Goal: Task Accomplishment & Management: Manage account settings

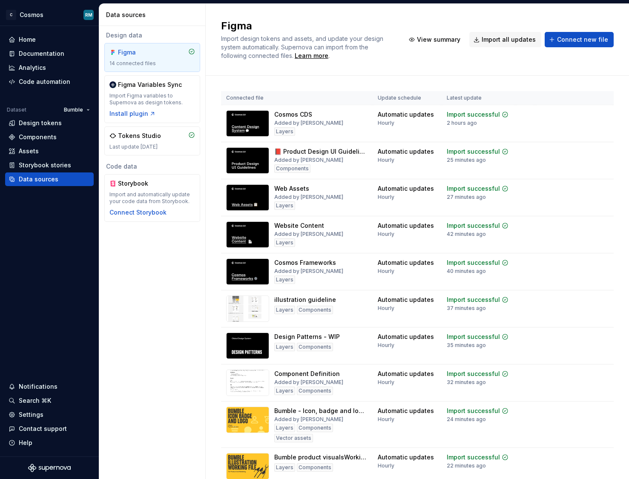
click at [133, 337] on div "Design data Figma 14 connected files Figma Variables Sync Import Figma variable…" at bounding box center [152, 252] width 106 height 453
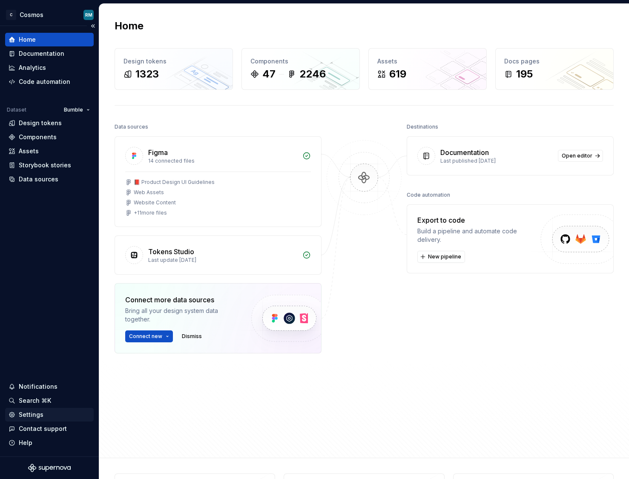
click at [29, 413] on div "Settings" at bounding box center [31, 414] width 25 height 9
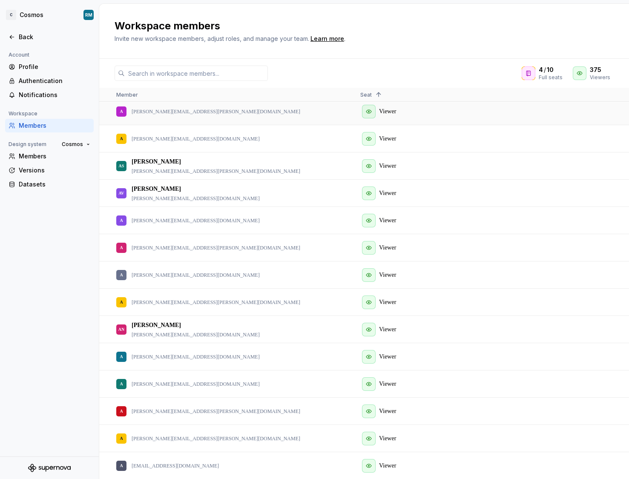
scroll to position [477, 0]
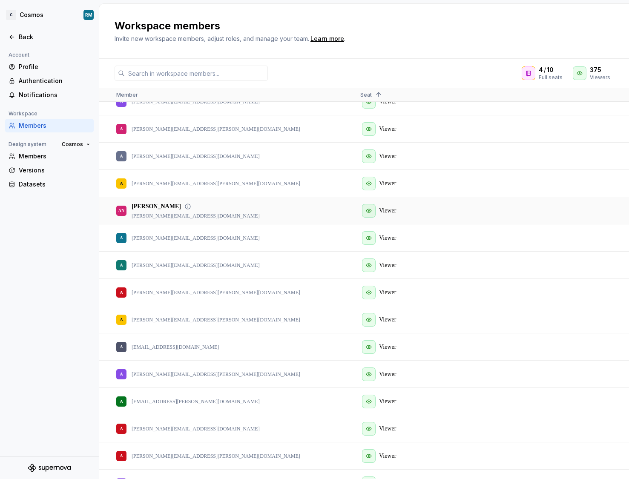
click at [300, 207] on div "AN [PERSON_NAME] [PERSON_NAME][EMAIL_ADDRESS][DOMAIN_NAME]" at bounding box center [231, 210] width 230 height 26
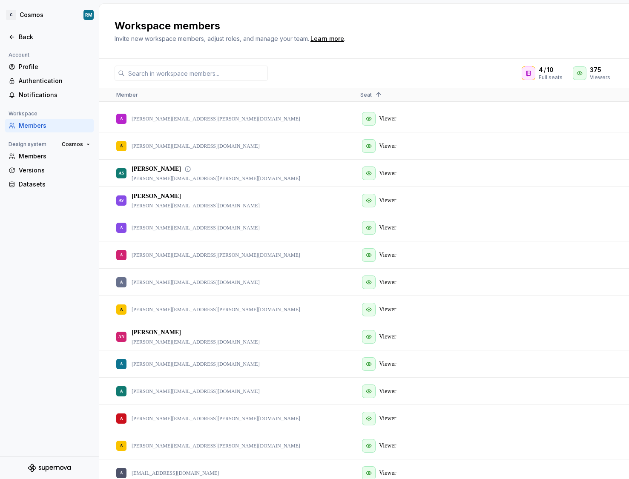
scroll to position [330, 0]
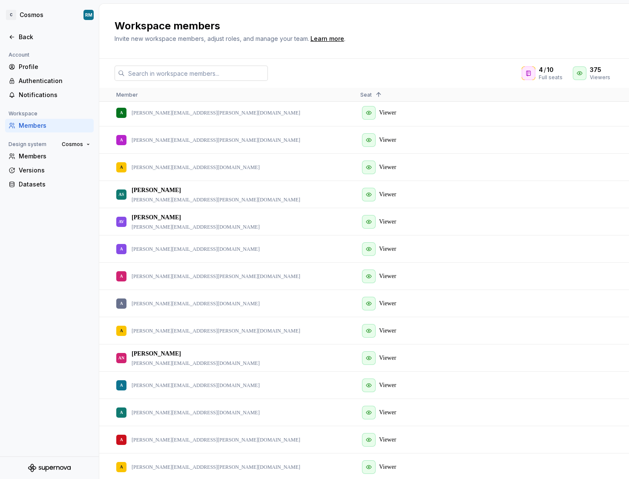
click at [154, 74] on input "text" at bounding box center [196, 73] width 143 height 15
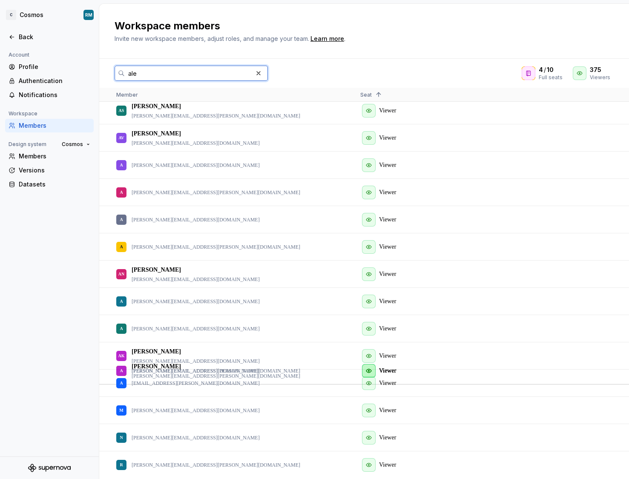
scroll to position [32, 0]
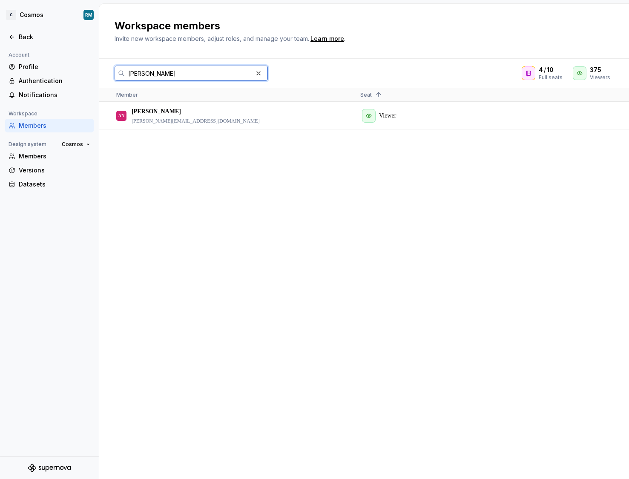
type input "[PERSON_NAME]"
drag, startPoint x: 154, startPoint y: 74, endPoint x: 391, endPoint y: 113, distance: 239.4
click at [391, 113] on div "Viewer" at bounding box center [475, 116] width 230 height 26
click at [369, 117] on div "Viewer" at bounding box center [475, 116] width 230 height 26
click at [369, 116] on div "Viewer" at bounding box center [475, 116] width 230 height 26
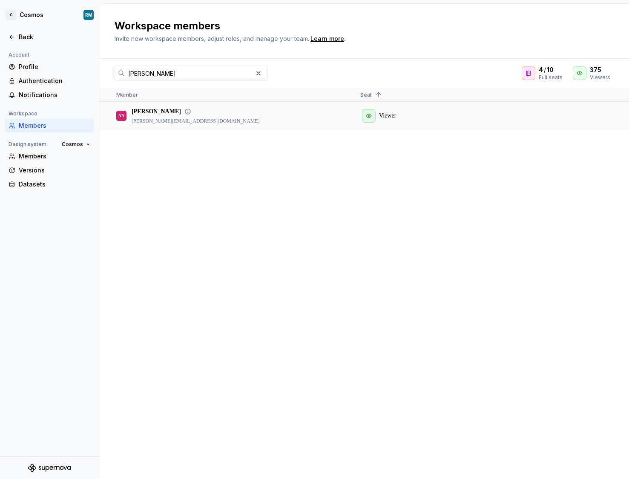
click at [369, 116] on div "Viewer" at bounding box center [475, 116] width 230 height 26
click at [37, 154] on div "Members" at bounding box center [54, 156] width 71 height 9
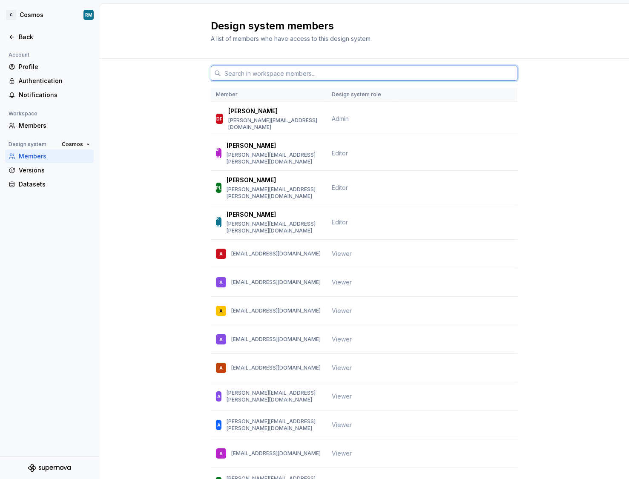
click at [266, 68] on input "text" at bounding box center [369, 73] width 296 height 15
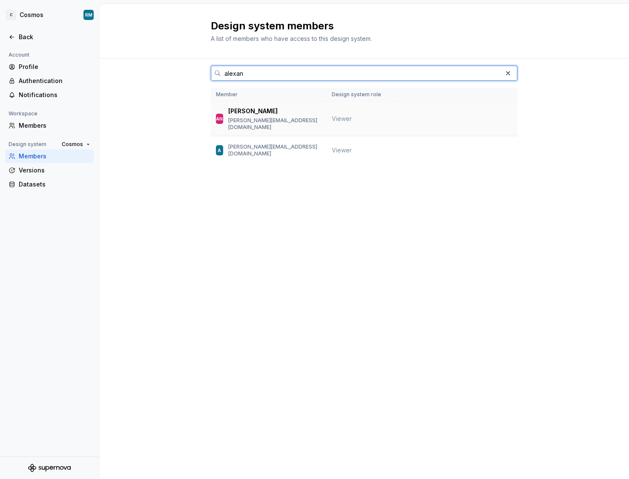
type input "alexan"
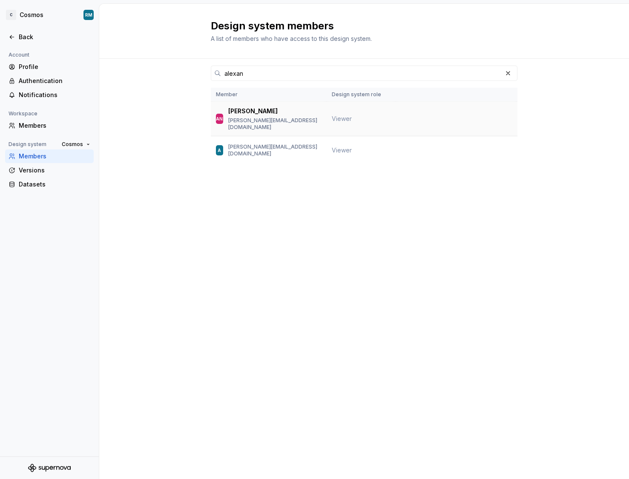
click at [315, 117] on div "[PERSON_NAME] [PERSON_NAME][EMAIL_ADDRESS][DOMAIN_NAME]" at bounding box center [274, 119] width 93 height 24
click at [343, 114] on span "Viewer" at bounding box center [342, 118] width 20 height 9
click at [399, 143] on td at bounding box center [456, 150] width 122 height 29
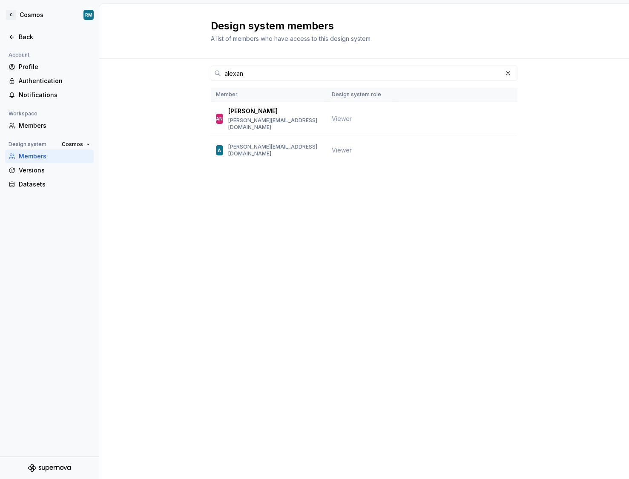
click at [174, 279] on div "Design system members A list of members who have access to this design system. …" at bounding box center [363, 241] width 529 height 475
click at [11, 33] on div "Back" at bounding box center [50, 37] width 82 height 9
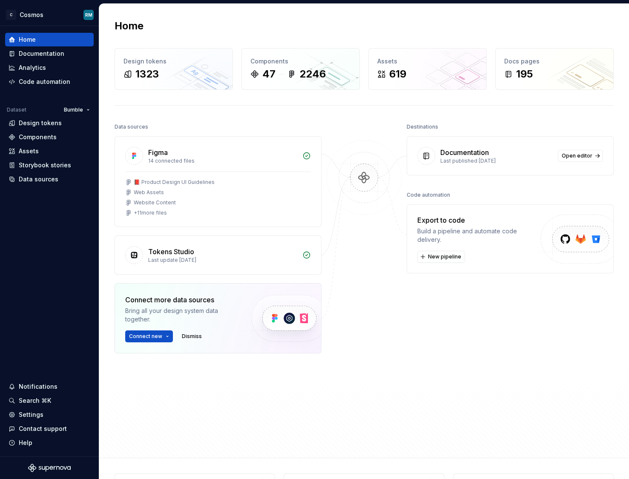
click at [459, 370] on div "Destinations Documentation Last published [DATE] Open editor Code automation Ex…" at bounding box center [509, 264] width 207 height 287
